Goal: Task Accomplishment & Management: Use online tool/utility

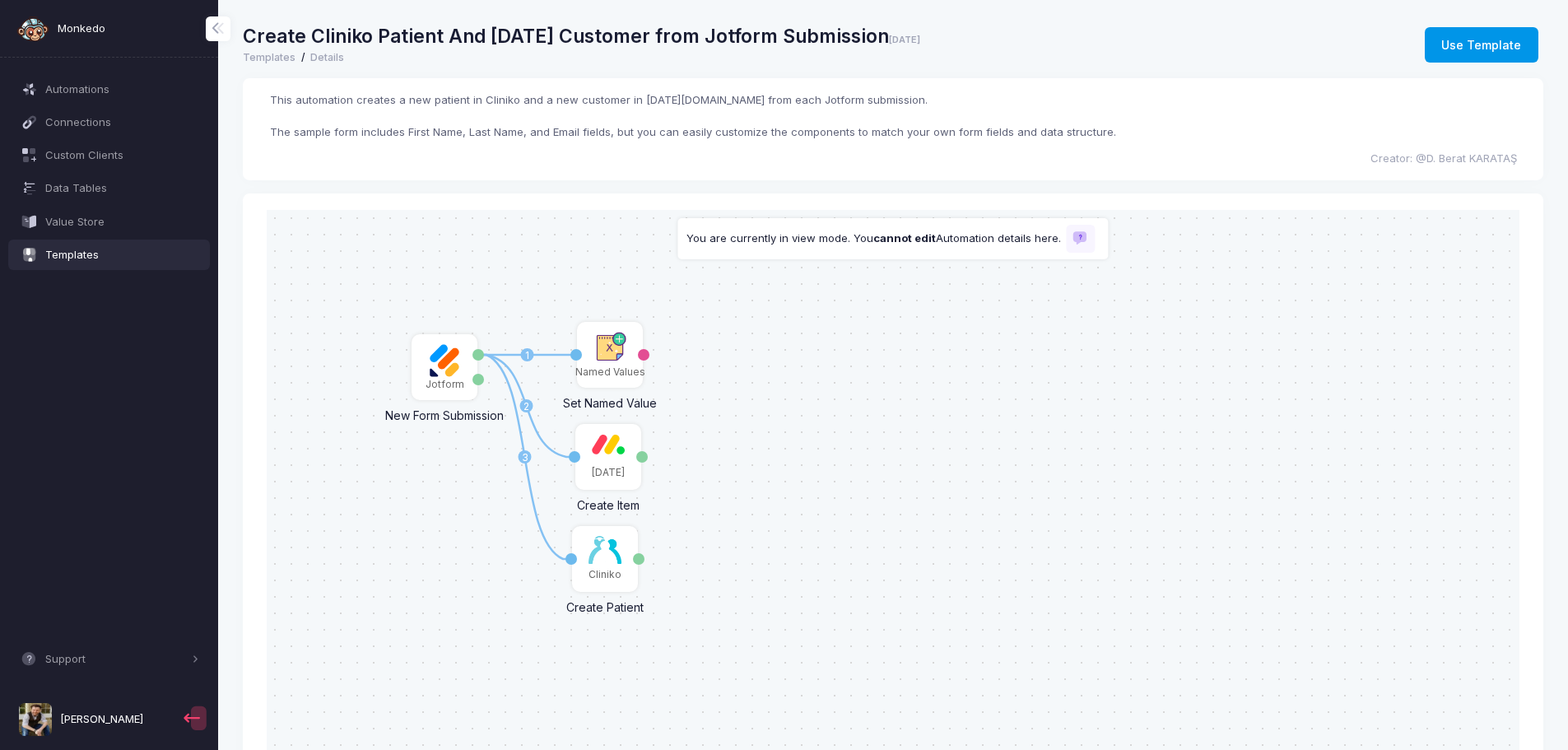
click at [1468, 46] on button "Use Template" at bounding box center [1481, 45] width 114 height 36
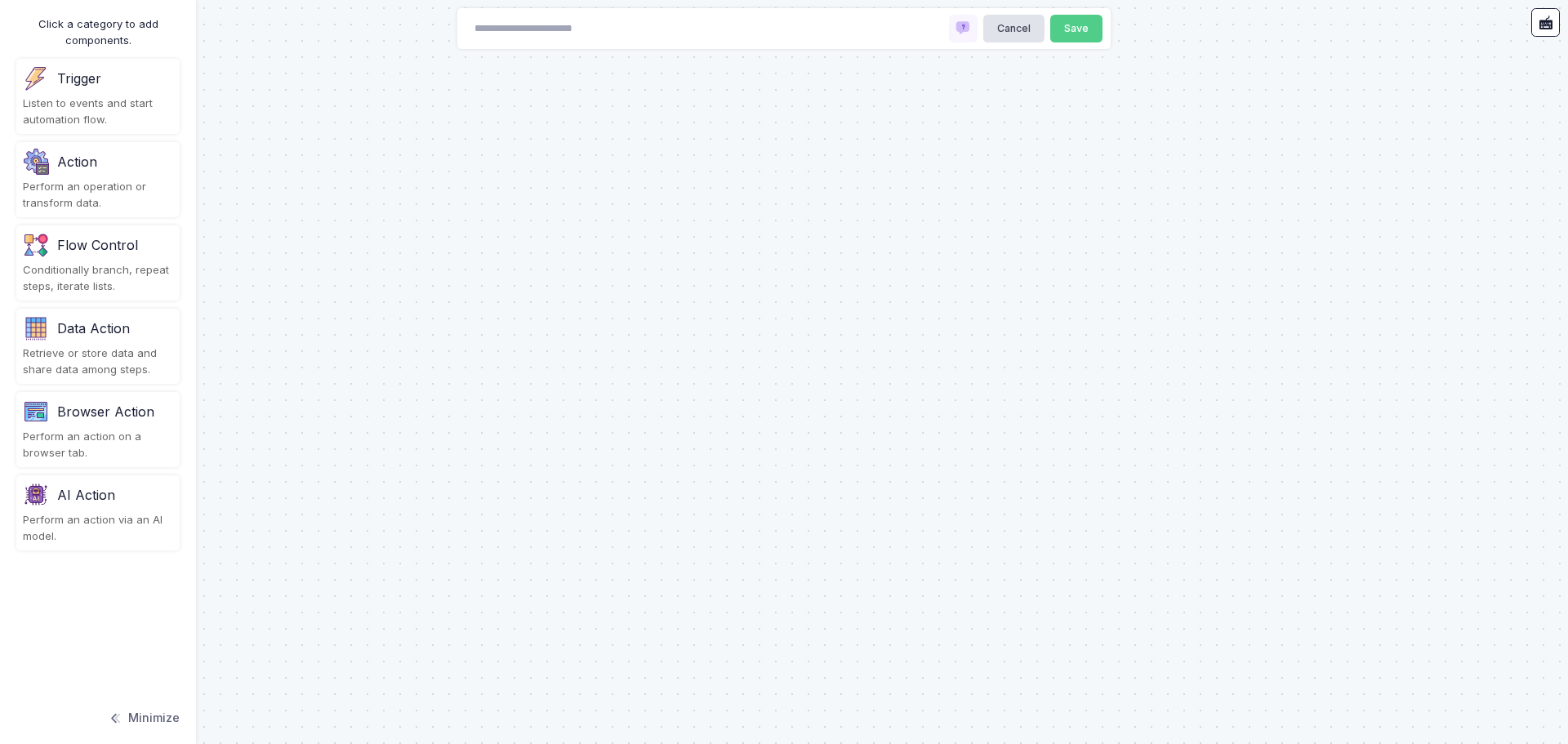
type input "**********"
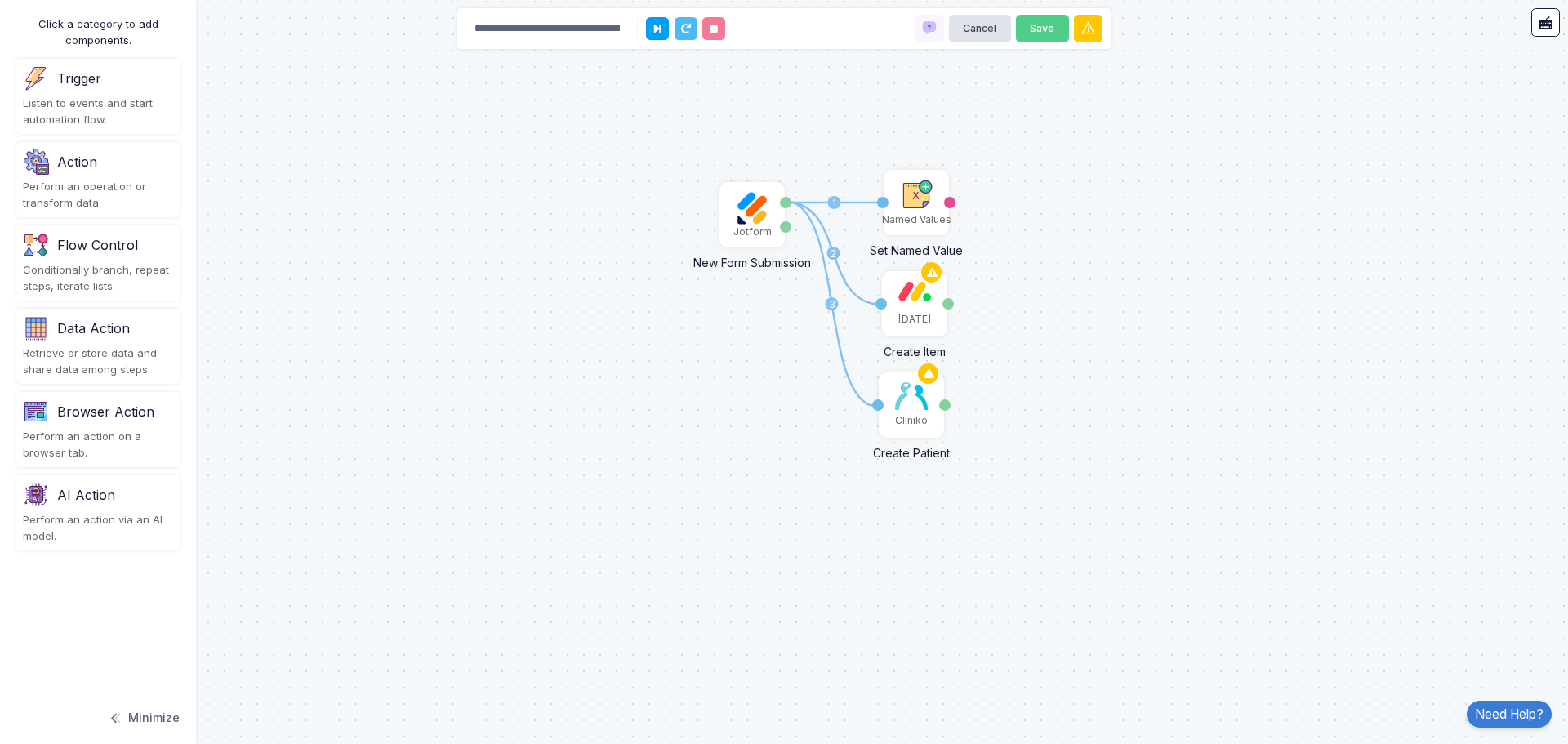
drag, startPoint x: 600, startPoint y: 400, endPoint x: 1176, endPoint y: 459, distance: 579.0
click at [1176, 459] on div "1 2 3 Jotform New Form Submission Answers Submission [DATE] Create Item Activat…" at bounding box center [784, 372] width 1568 height 744
click at [905, 405] on img at bounding box center [911, 396] width 33 height 28
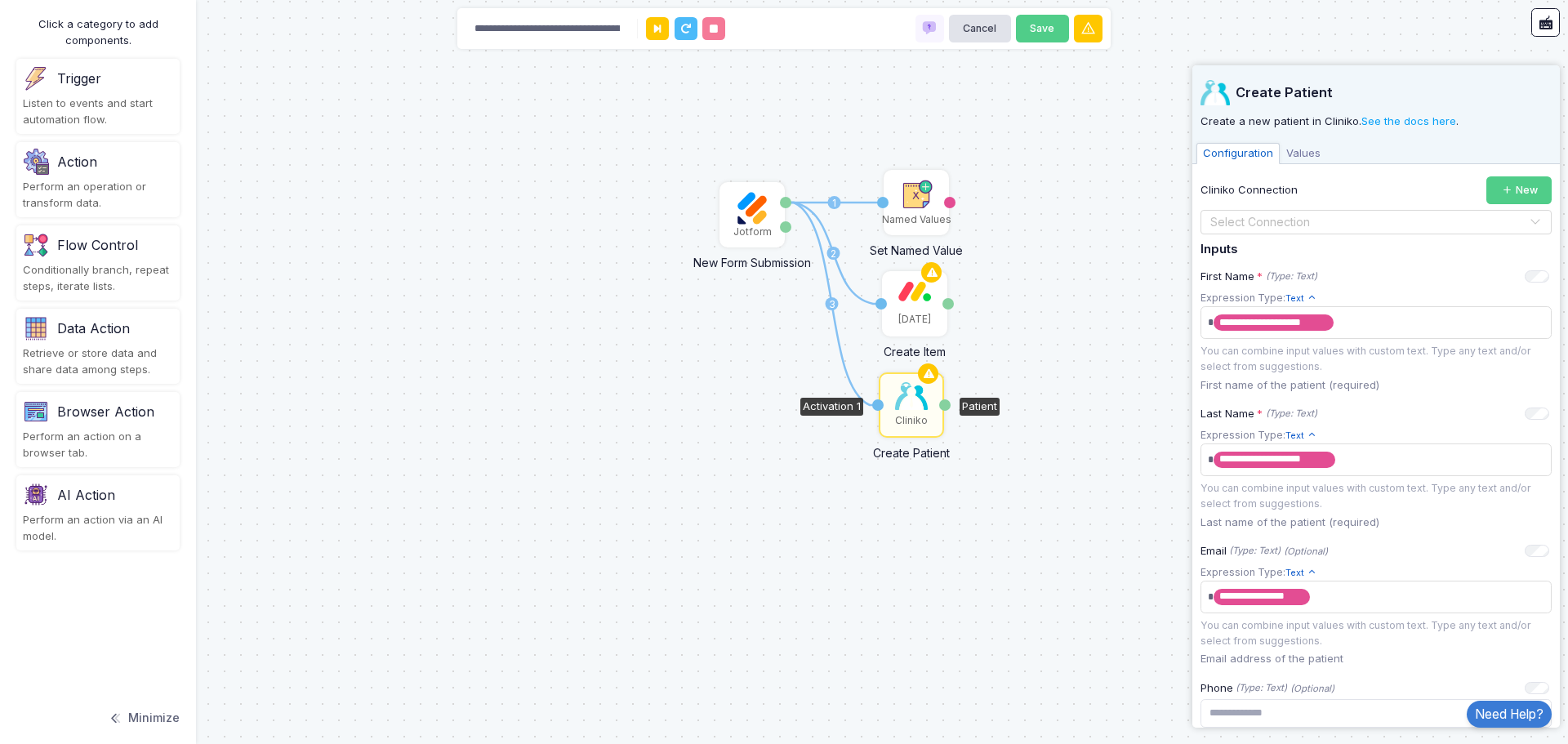
click at [1110, 298] on div "1 2 3 Jotform New Form Submission Answers Submission [DATE] Create Item Activat…" at bounding box center [784, 372] width 1568 height 744
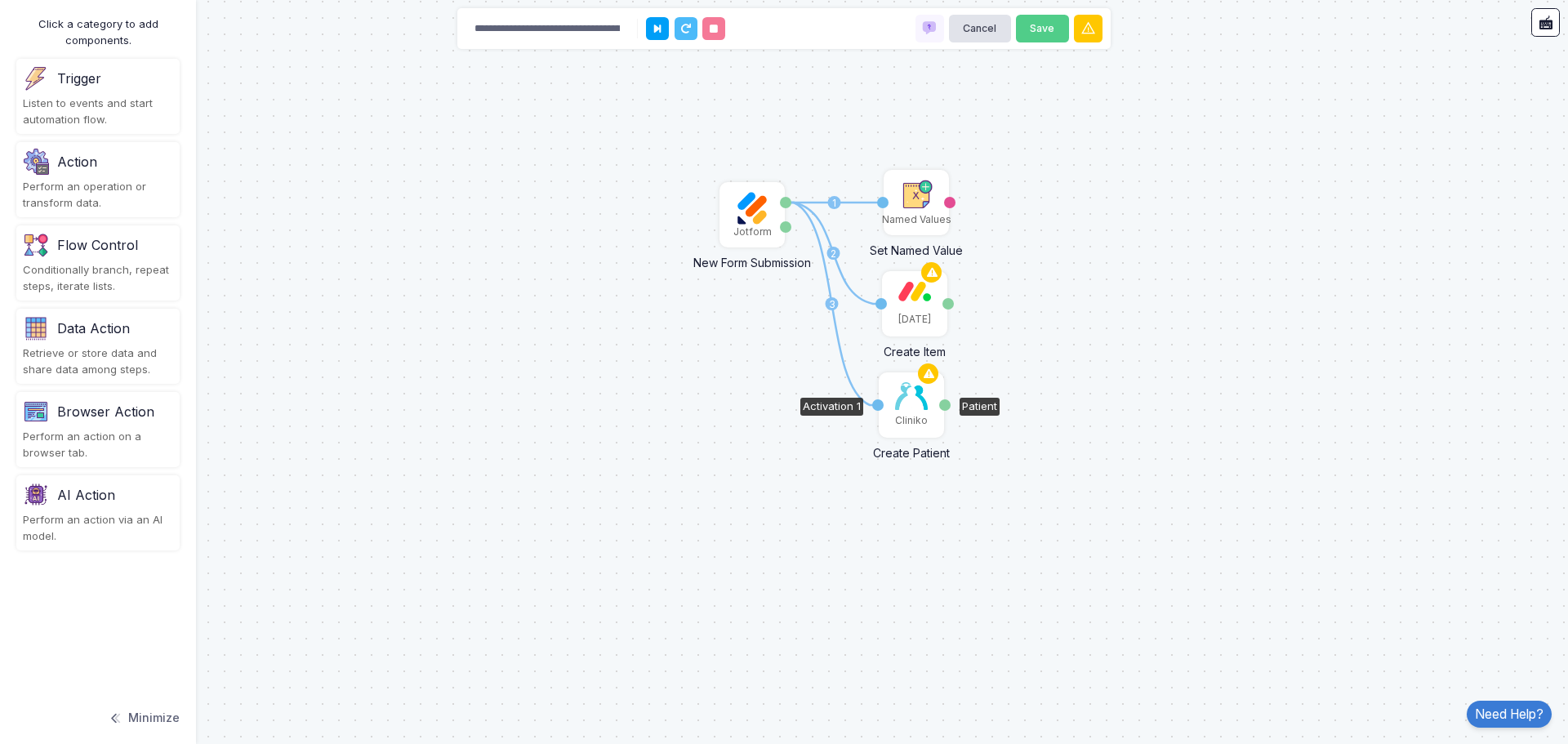
click at [901, 406] on img at bounding box center [911, 396] width 33 height 28
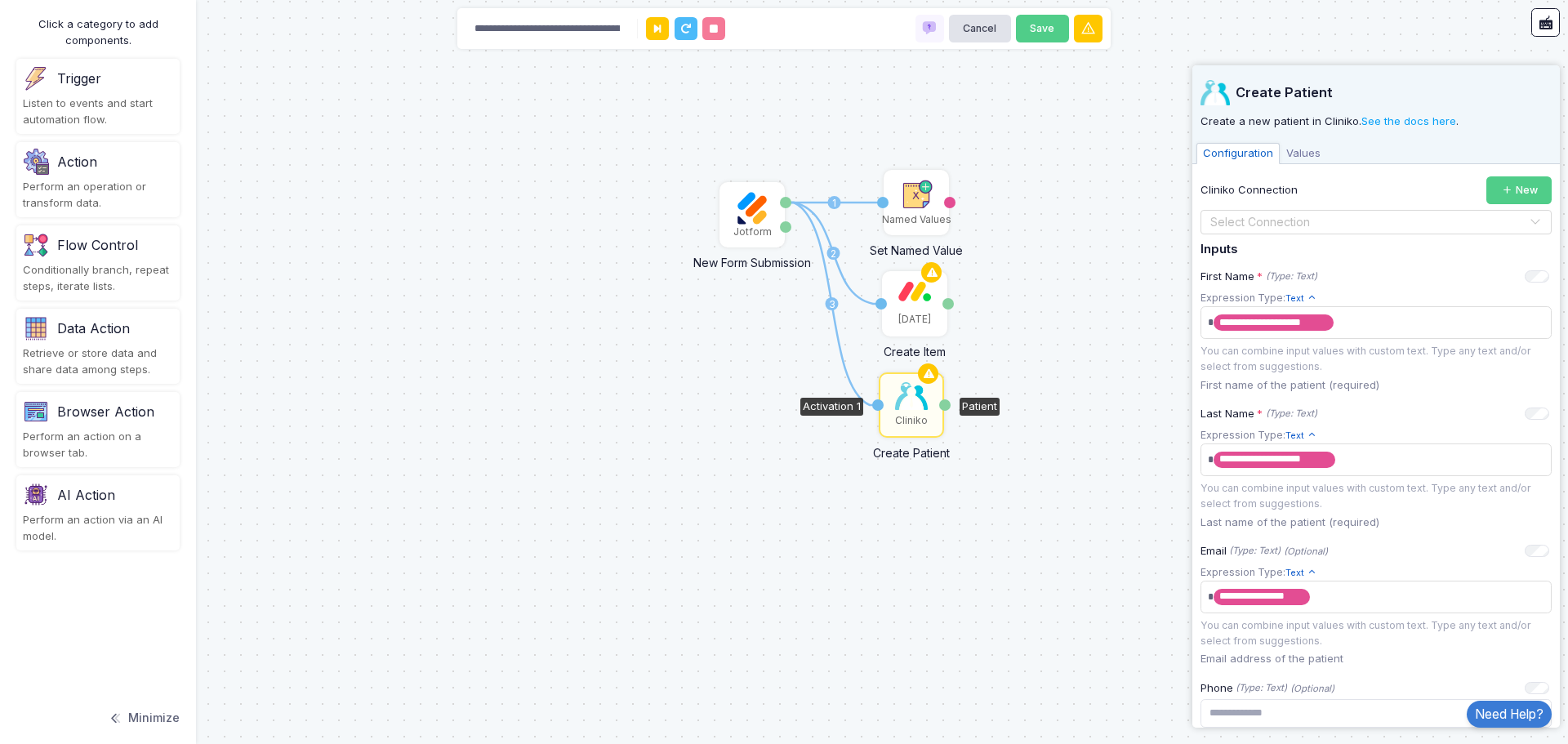
drag, startPoint x: 918, startPoint y: 409, endPoint x: 1085, endPoint y: 317, distance: 190.7
click at [1085, 317] on div "1 2 3 Jotform New Form Submission Answers Submission [DATE] Create Item Activat…" at bounding box center [784, 372] width 1568 height 744
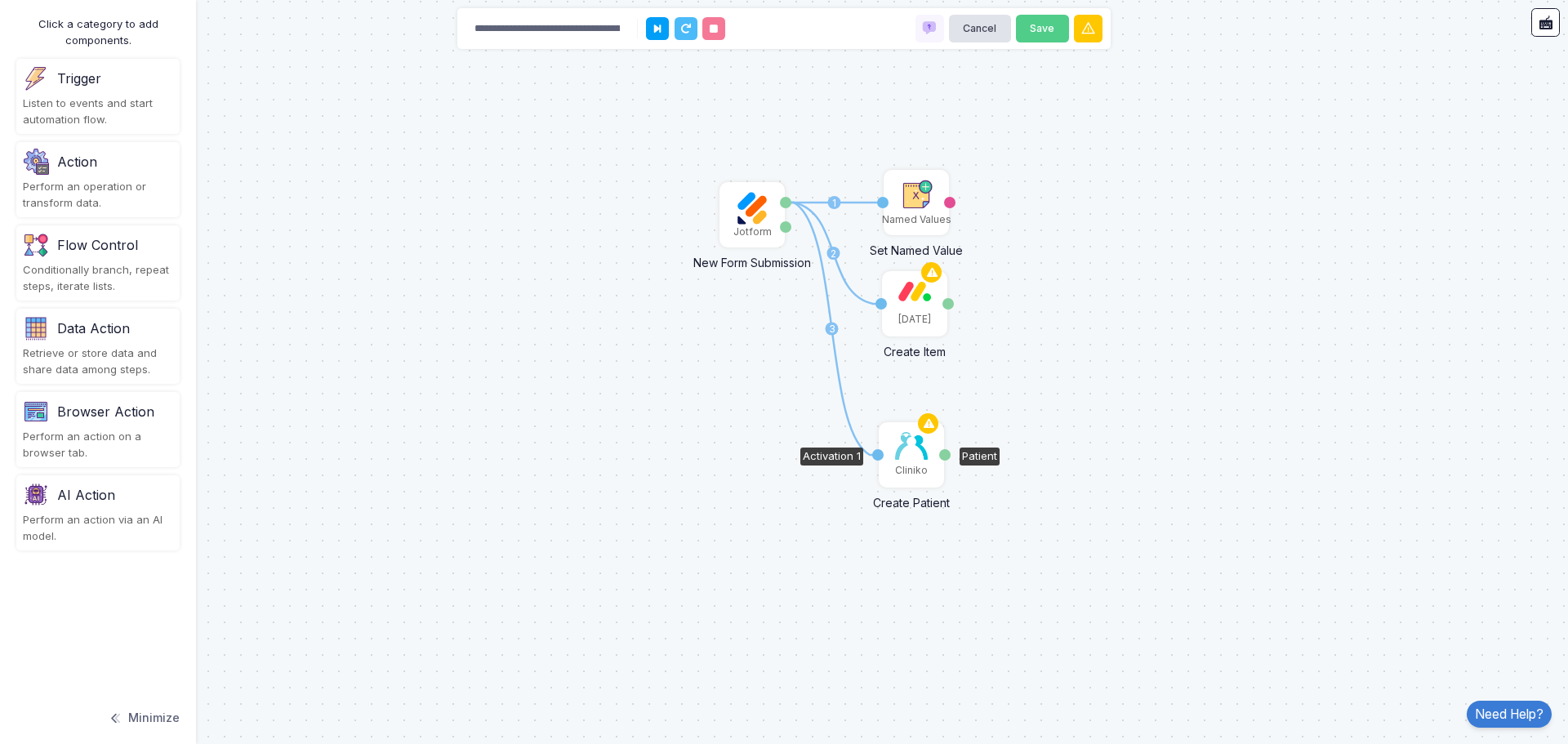
drag, startPoint x: 901, startPoint y: 404, endPoint x: 901, endPoint y: 455, distance: 51.0
click at [901, 455] on img at bounding box center [911, 446] width 33 height 28
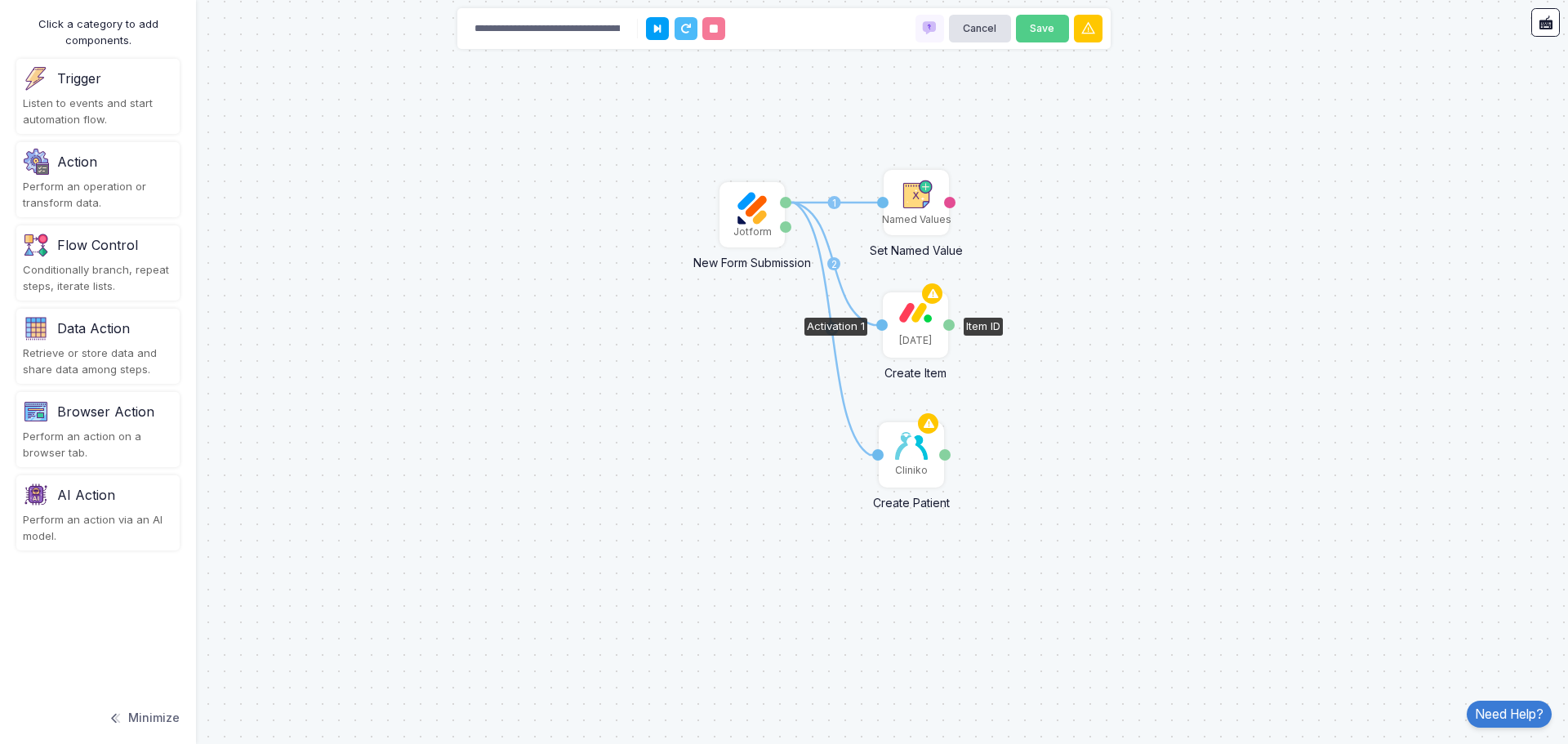
drag, startPoint x: 916, startPoint y: 308, endPoint x: 916, endPoint y: 329, distance: 21.0
click at [916, 329] on div "[DATE]" at bounding box center [915, 325] width 62 height 62
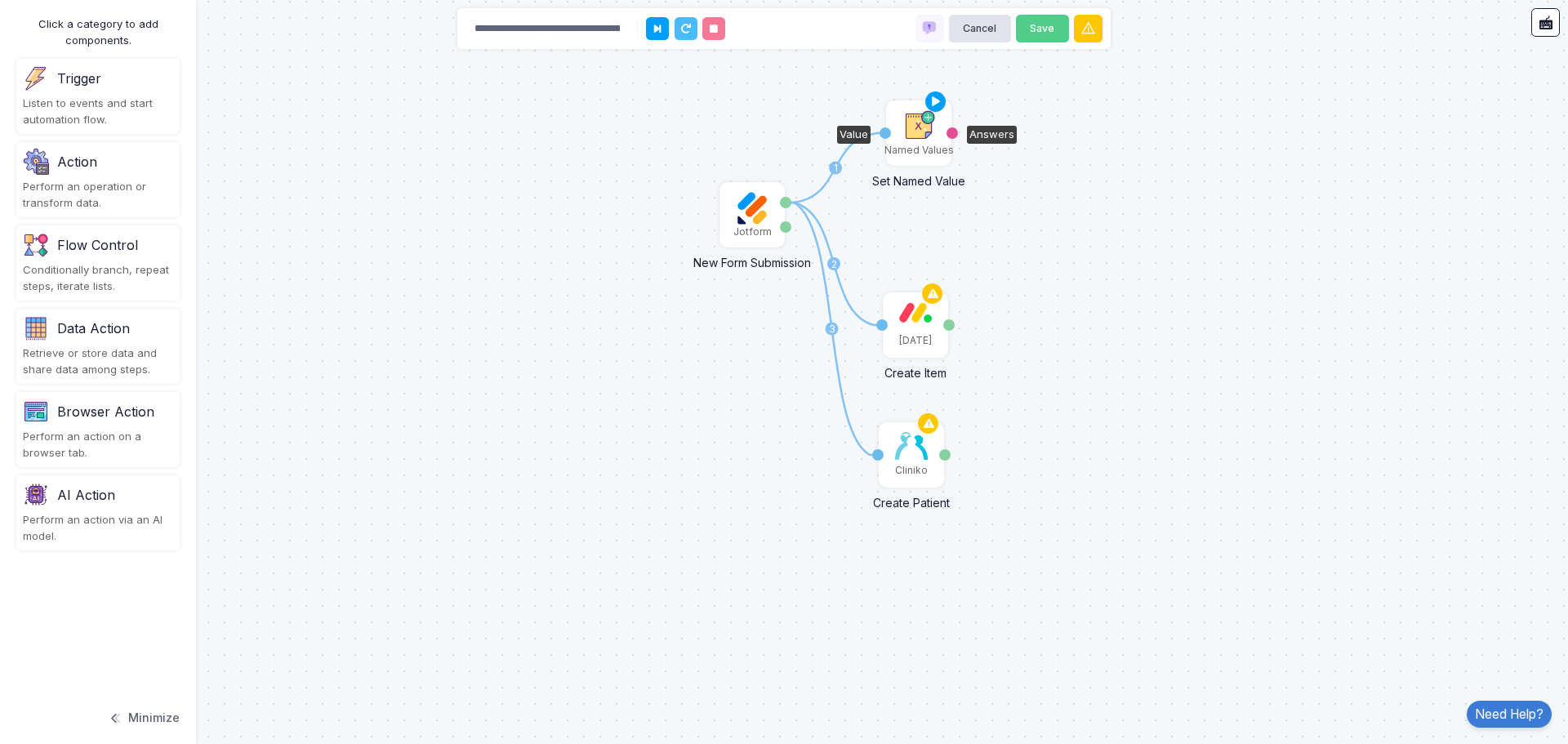
drag, startPoint x: 908, startPoint y: 201, endPoint x: 911, endPoint y: 131, distance: 70.1
click at [911, 131] on img at bounding box center [919, 126] width 33 height 33
click at [746, 206] on img at bounding box center [752, 208] width 33 height 33
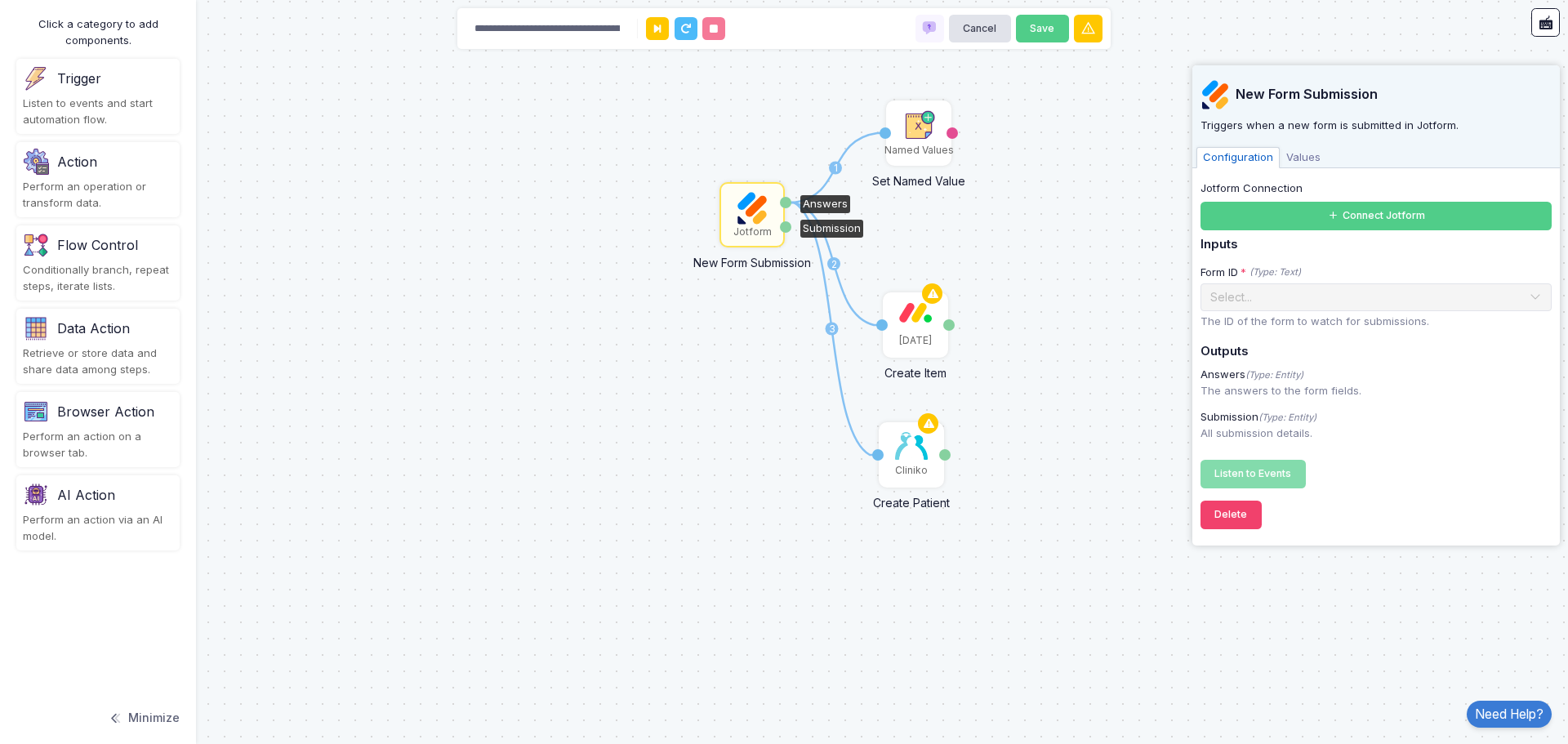
click at [1059, 210] on div "1 2 3 Jotform New Form Submission Answers Submission [DATE] Create Item Activat…" at bounding box center [784, 372] width 1568 height 744
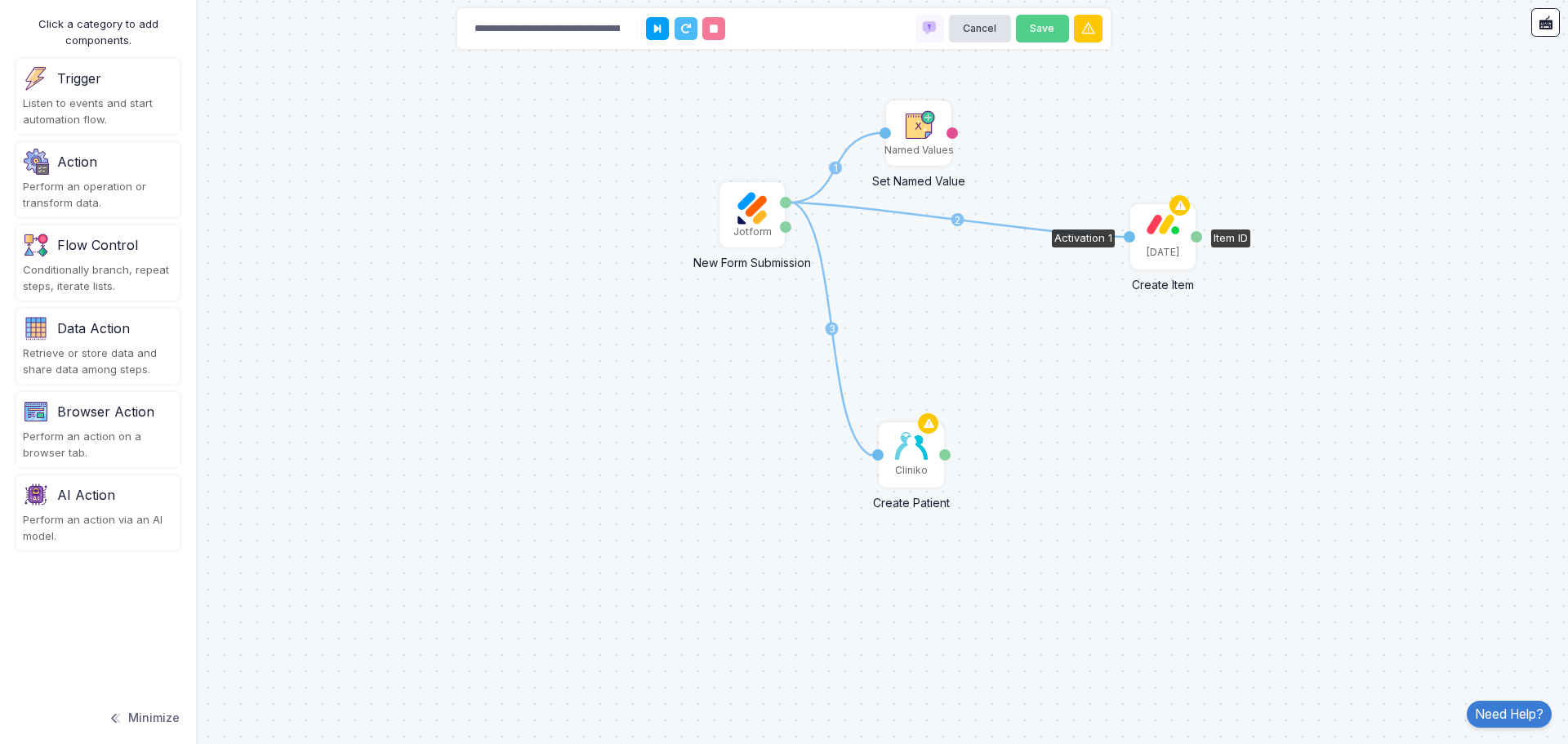
drag, startPoint x: 907, startPoint y: 305, endPoint x: 1155, endPoint y: 218, distance: 262.8
click at [1155, 218] on img at bounding box center [1163, 224] width 33 height 20
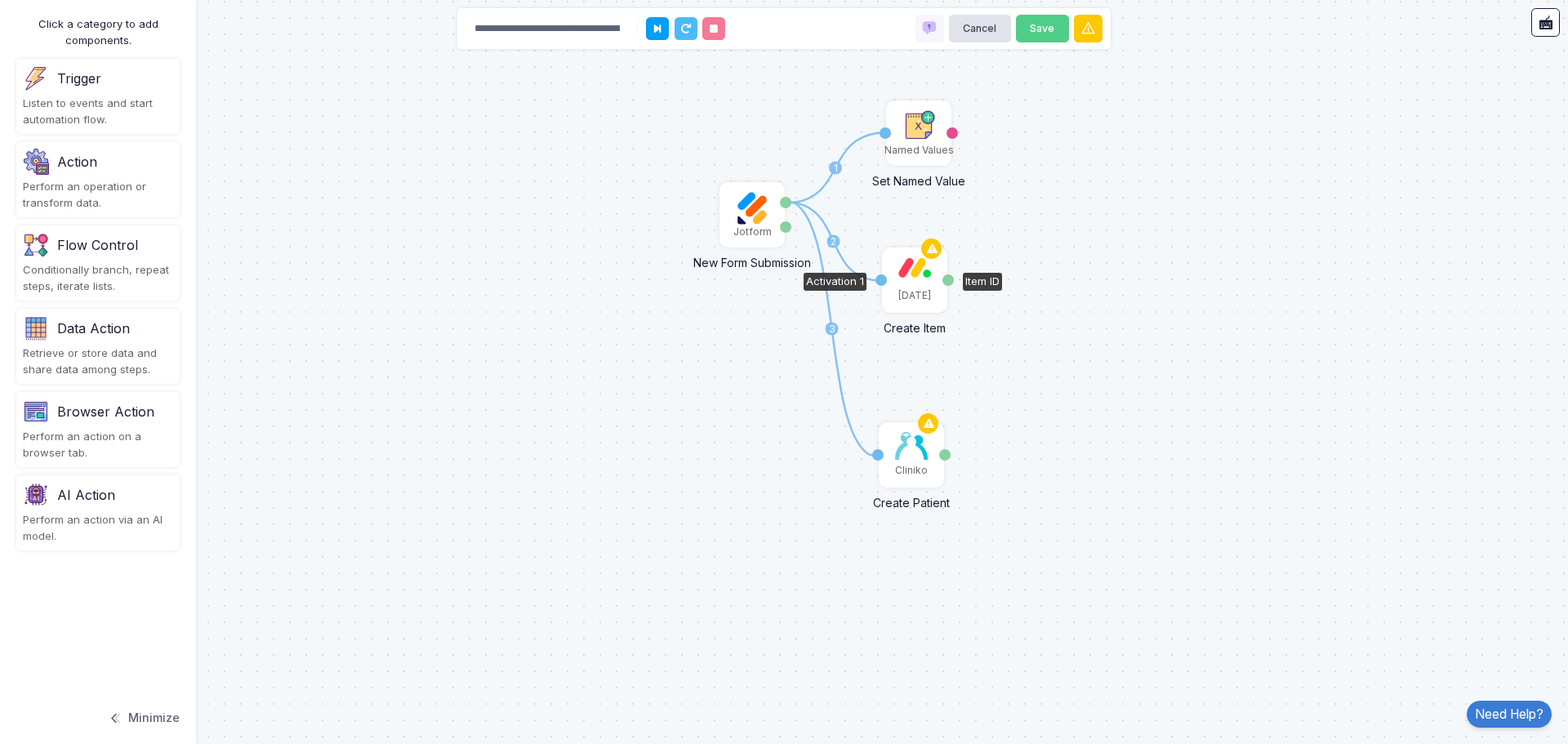
drag, startPoint x: 1156, startPoint y: 241, endPoint x: 910, endPoint y: 264, distance: 247.1
click at [910, 264] on div "[DATE]" at bounding box center [915, 280] width 62 height 62
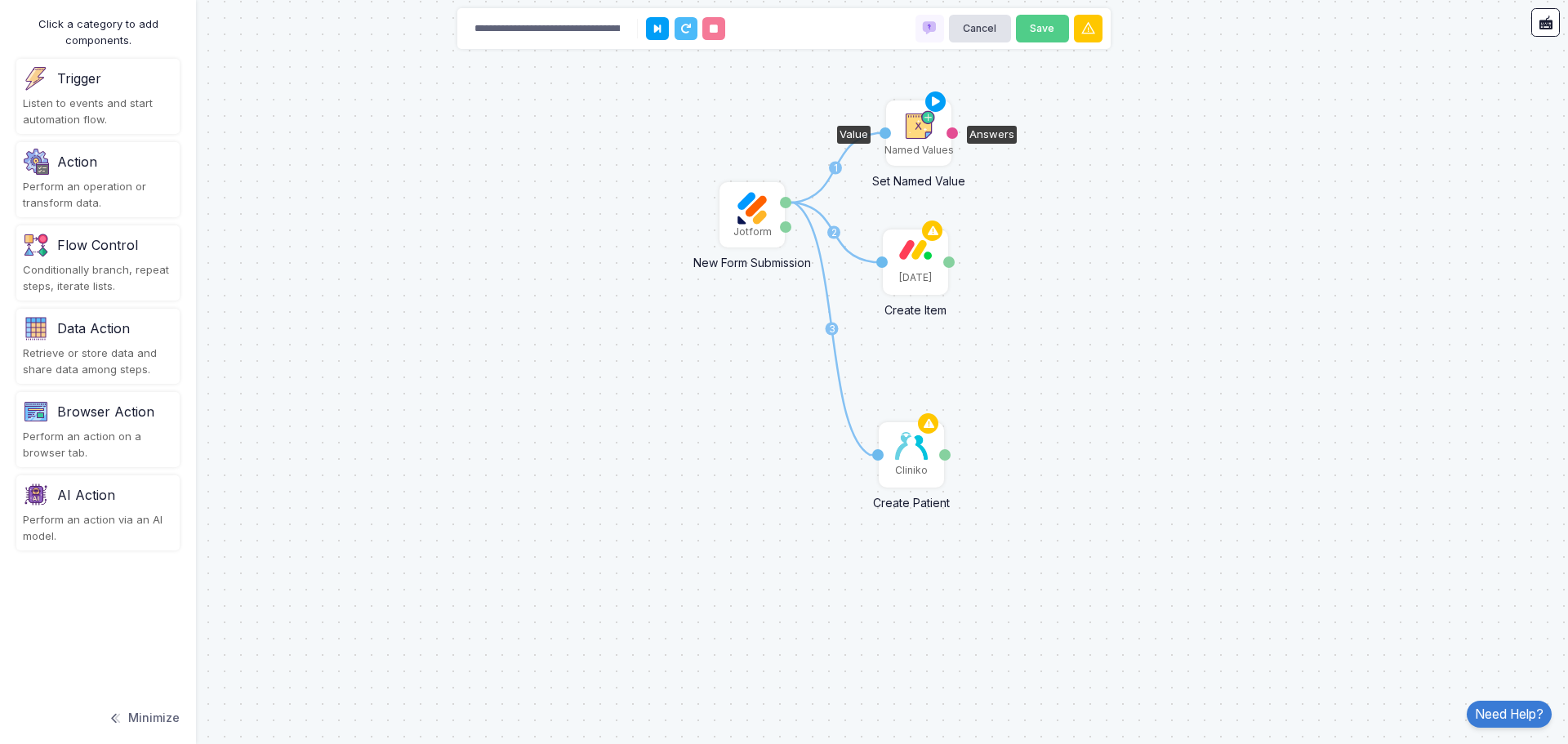
click at [920, 124] on img at bounding box center [919, 126] width 33 height 33
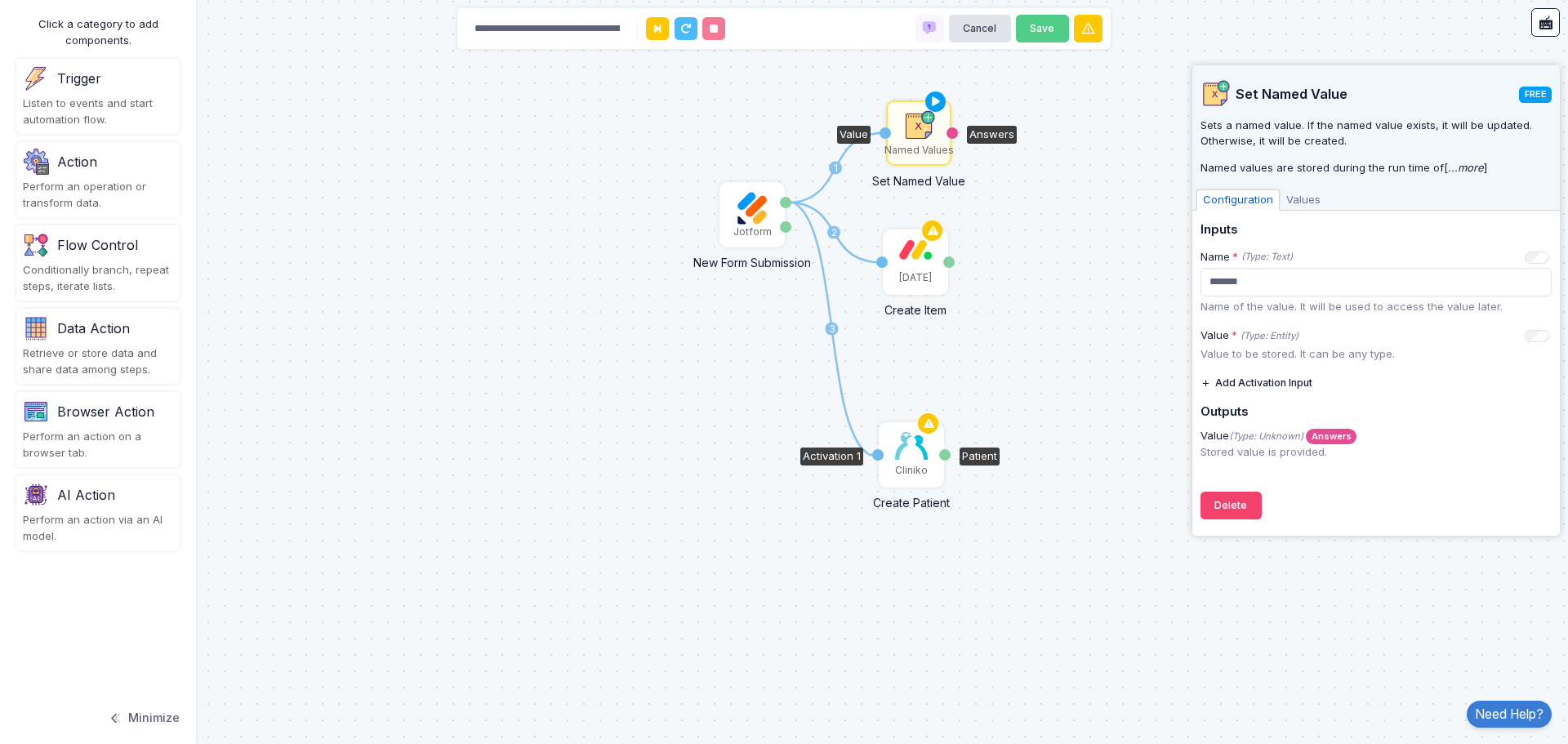
click at [909, 449] on img at bounding box center [911, 446] width 33 height 28
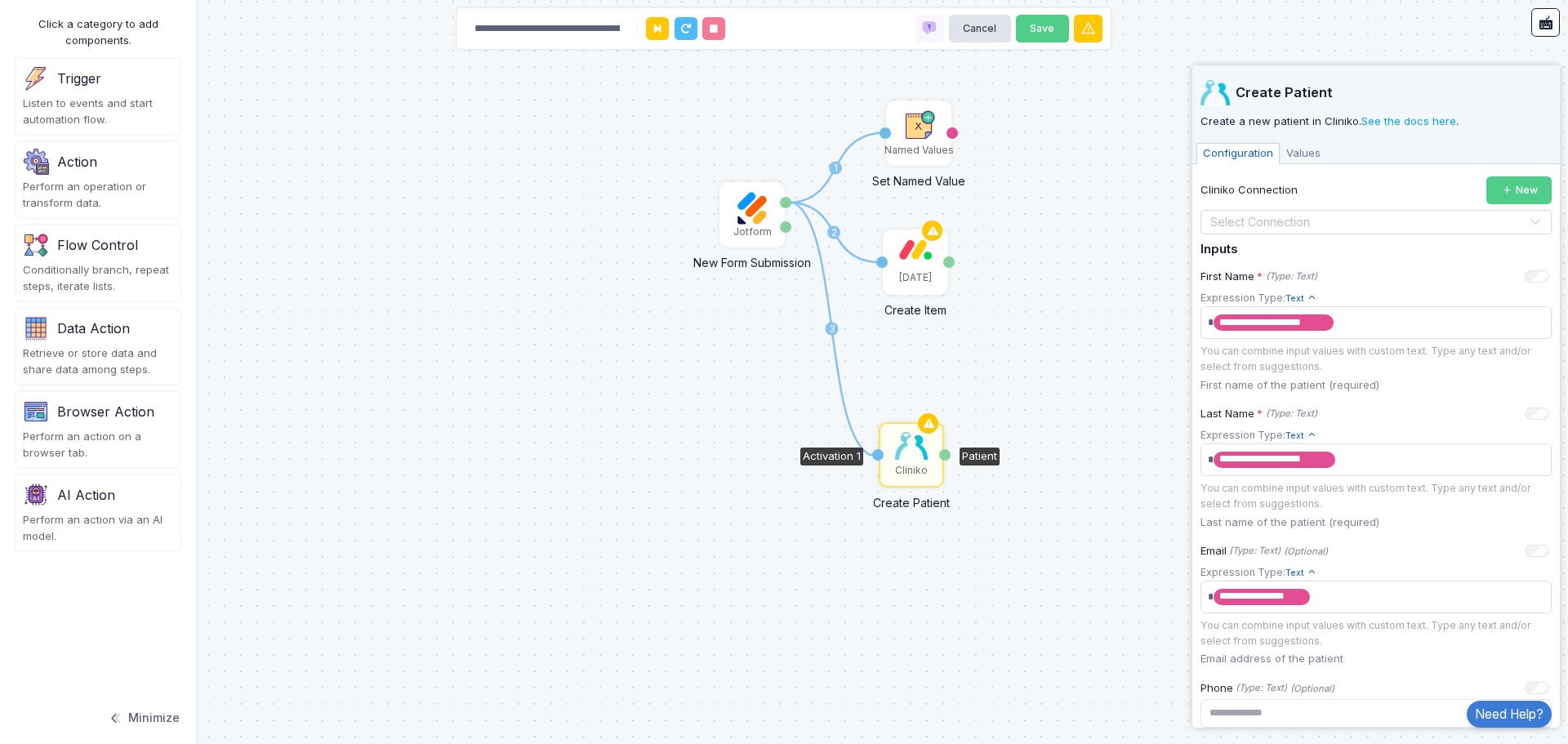
click at [1120, 312] on div "1 2 3 Jotform New Form Submission Answers Submission [DATE] Create Item Activat…" at bounding box center [784, 372] width 1568 height 744
